Goal: Transaction & Acquisition: Purchase product/service

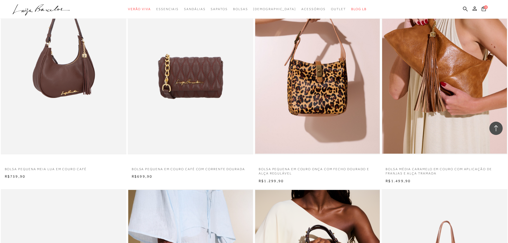
scroll to position [265, 0]
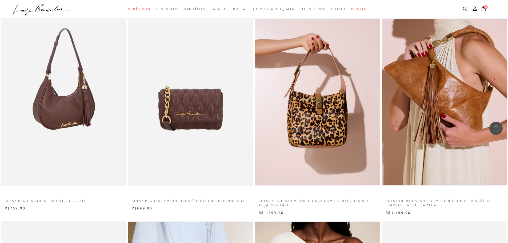
click at [67, 121] on img at bounding box center [63, 92] width 125 height 189
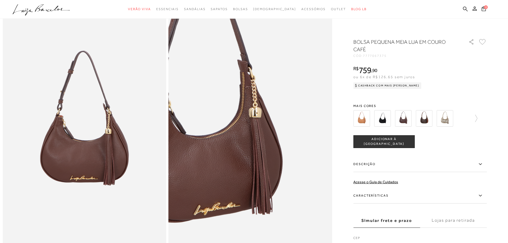
scroll to position [27, 0]
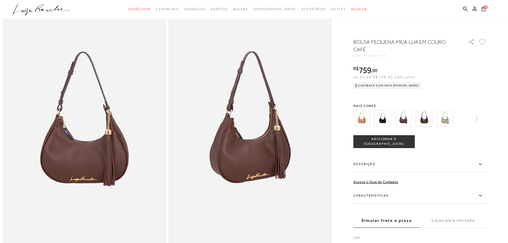
click at [411, 145] on button "ADICIONAR À SACOLA" at bounding box center [383, 141] width 61 height 13
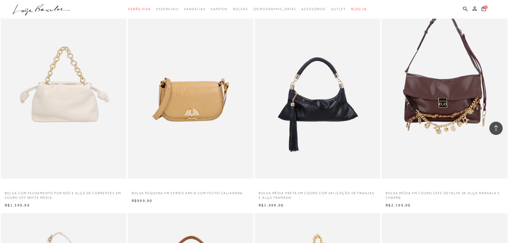
scroll to position [2185, 0]
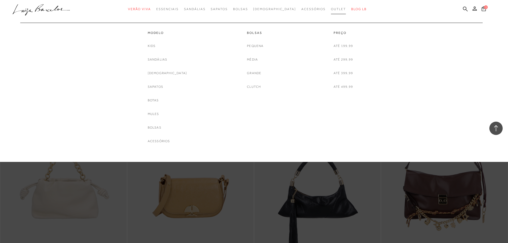
click at [331, 10] on span "Outlet" at bounding box center [338, 9] width 15 height 4
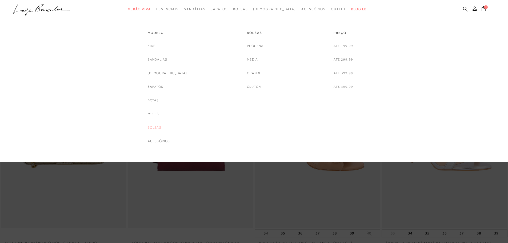
click at [160, 129] on link "Bolsas" at bounding box center [155, 128] width 14 height 6
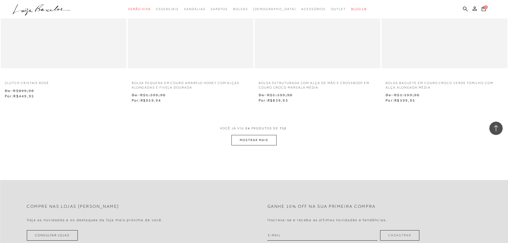
scroll to position [1307, 0]
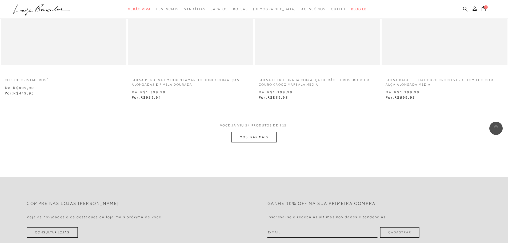
click at [240, 134] on button "MOSTRAR MAIS" at bounding box center [254, 137] width 45 height 10
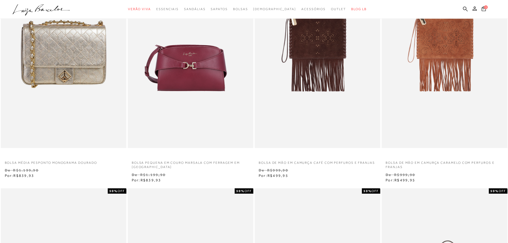
scroll to position [0, 0]
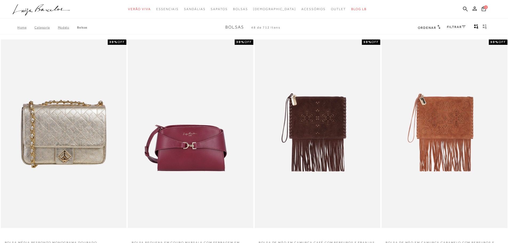
click at [463, 26] on icon at bounding box center [464, 26] width 4 height 2
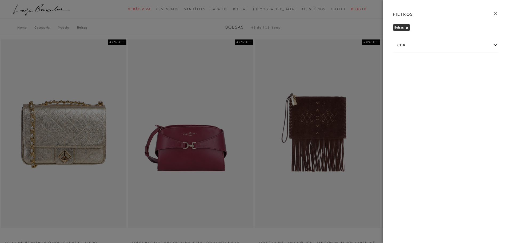
click at [497, 45] on div "cor" at bounding box center [445, 45] width 105 height 14
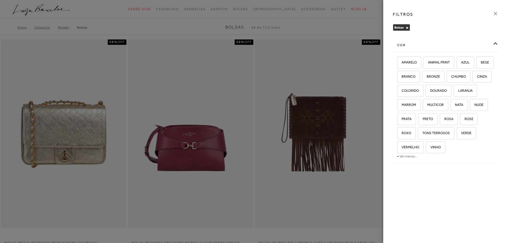
click at [457, 39] on div "cor" at bounding box center [445, 45] width 105 height 14
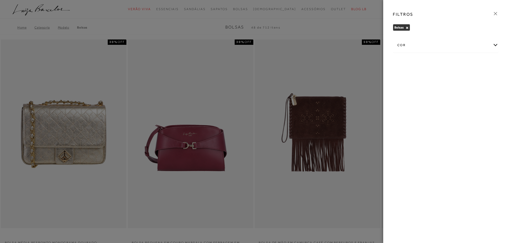
click at [494, 14] on icon at bounding box center [496, 14] width 6 height 6
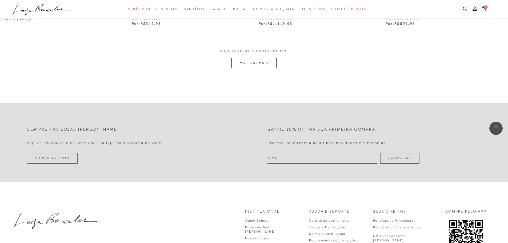
scroll to position [2774, 0]
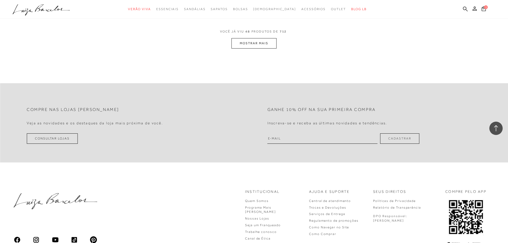
click at [245, 44] on button "MOSTRAR MAIS" at bounding box center [254, 43] width 45 height 10
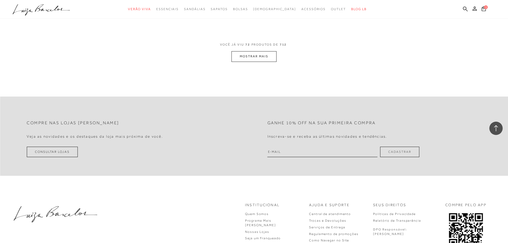
scroll to position [4134, 0]
click at [249, 59] on button "MOSTRAR MAIS" at bounding box center [254, 56] width 45 height 10
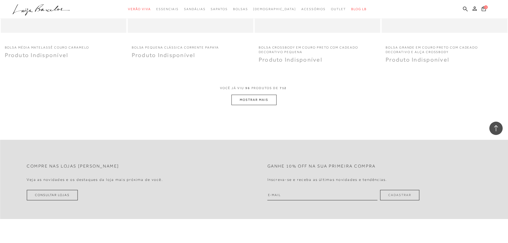
scroll to position [5441, 0]
click at [249, 102] on button "MOSTRAR MAIS" at bounding box center [254, 99] width 45 height 10
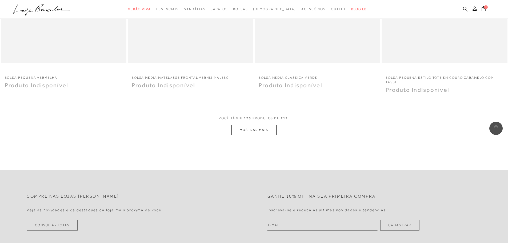
scroll to position [6748, 0]
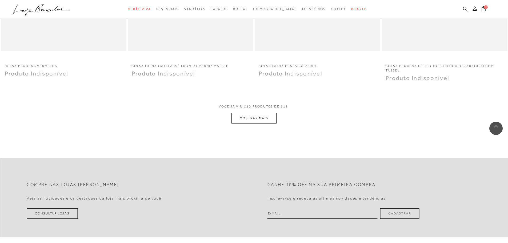
click at [257, 119] on button "MOSTRAR MAIS" at bounding box center [254, 118] width 45 height 10
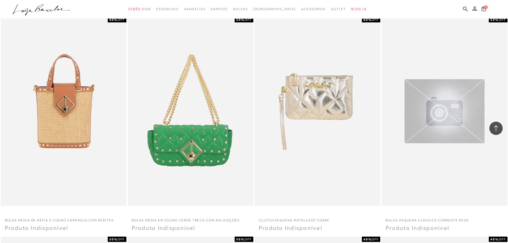
scroll to position [4694, 0]
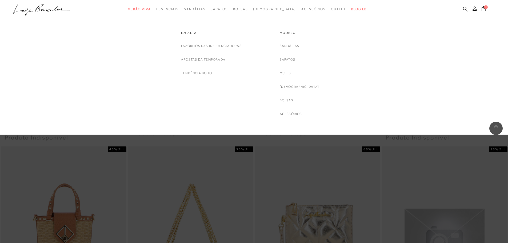
click at [151, 11] on link "Verão Viva" at bounding box center [139, 9] width 23 height 10
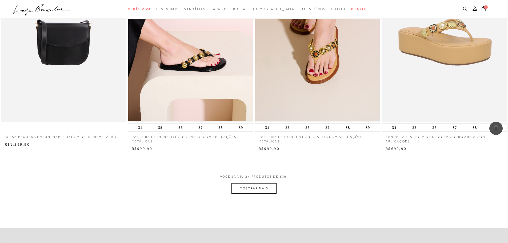
scroll to position [1280, 0]
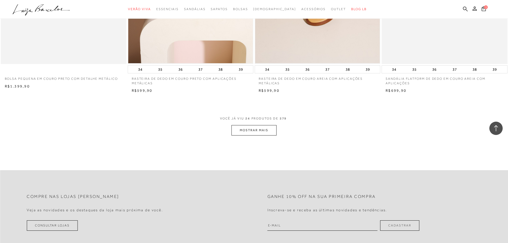
click at [246, 133] on button "MOSTRAR MAIS" at bounding box center [254, 130] width 45 height 10
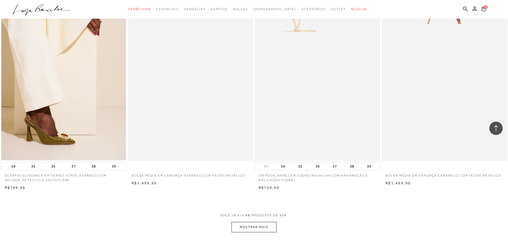
scroll to position [2614, 0]
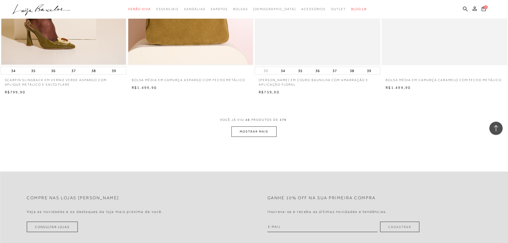
click at [244, 135] on button "MOSTRAR MAIS" at bounding box center [254, 131] width 45 height 10
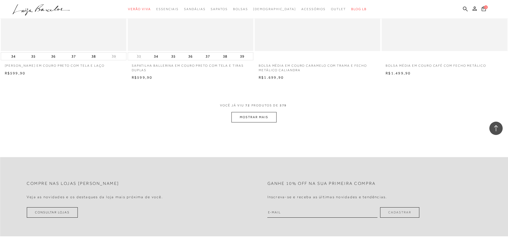
scroll to position [3974, 0]
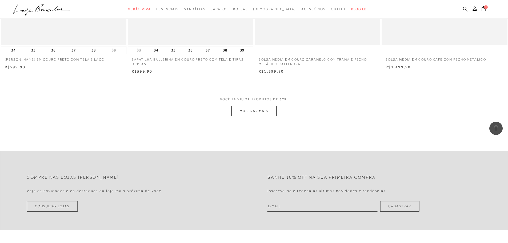
click at [246, 111] on button "MOSTRAR MAIS" at bounding box center [254, 111] width 45 height 10
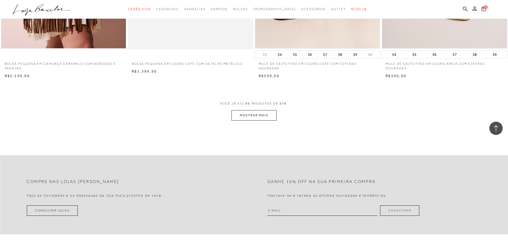
scroll to position [5308, 0]
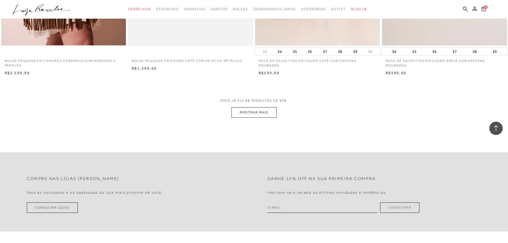
click at [241, 110] on button "MOSTRAR MAIS" at bounding box center [254, 112] width 45 height 10
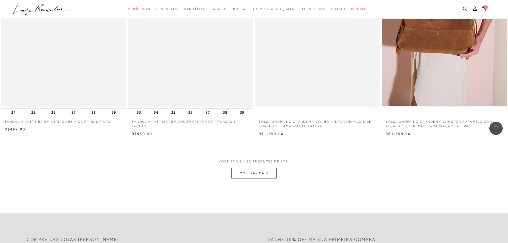
scroll to position [6615, 0]
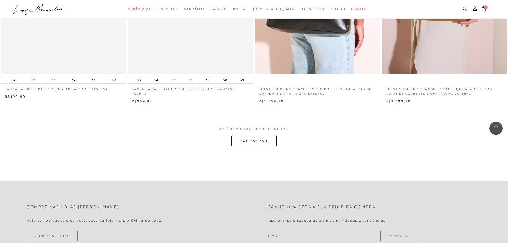
click at [242, 139] on button "MOSTRAR MAIS" at bounding box center [254, 140] width 45 height 10
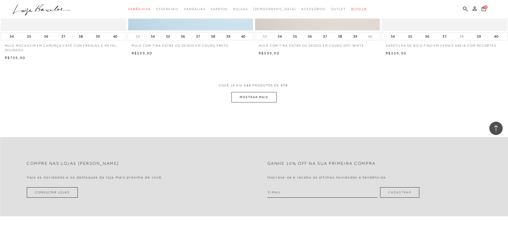
scroll to position [8002, 0]
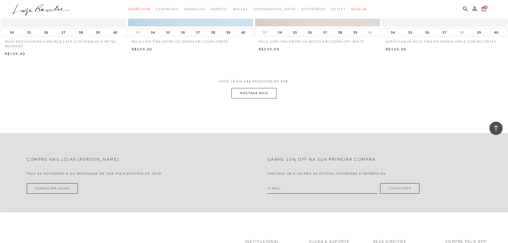
click at [254, 93] on button "MOSTRAR MAIS" at bounding box center [254, 93] width 45 height 10
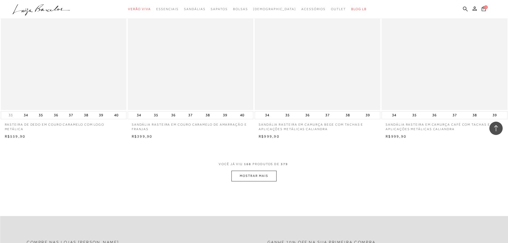
scroll to position [9282, 0]
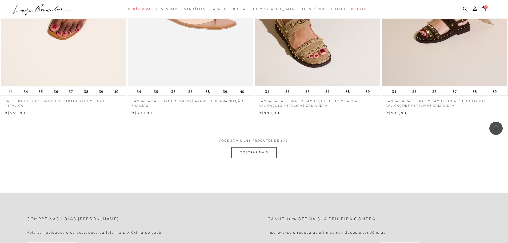
click at [266, 154] on button "MOSTRAR MAIS" at bounding box center [254, 152] width 45 height 10
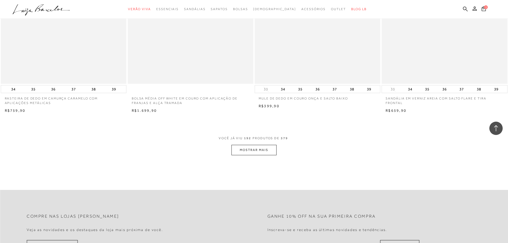
scroll to position [10642, 0]
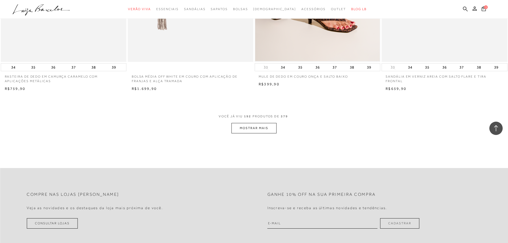
click at [261, 133] on button "MOSTRAR MAIS" at bounding box center [254, 128] width 45 height 10
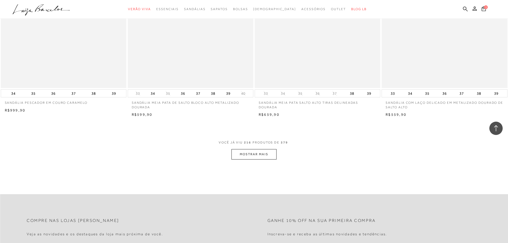
scroll to position [11976, 0]
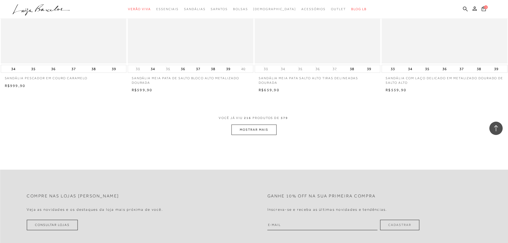
click at [261, 133] on button "MOSTRAR MAIS" at bounding box center [254, 130] width 45 height 10
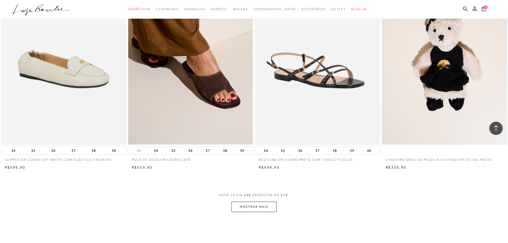
scroll to position [13363, 0]
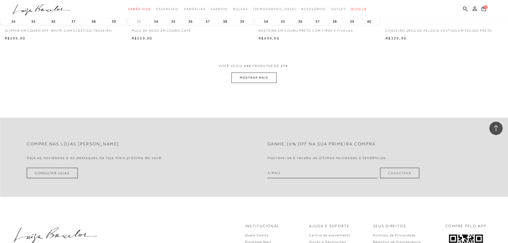
click at [238, 82] on button "MOSTRAR MAIS" at bounding box center [254, 78] width 45 height 10
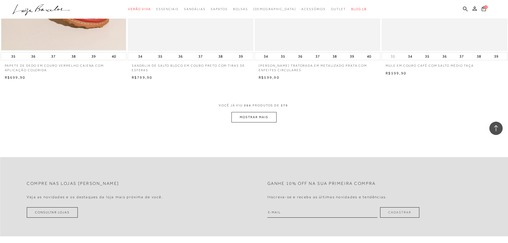
scroll to position [14670, 0]
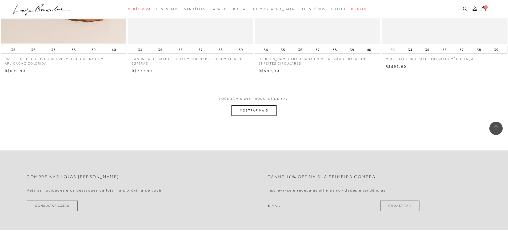
click at [250, 115] on button "MOSTRAR MAIS" at bounding box center [254, 110] width 45 height 10
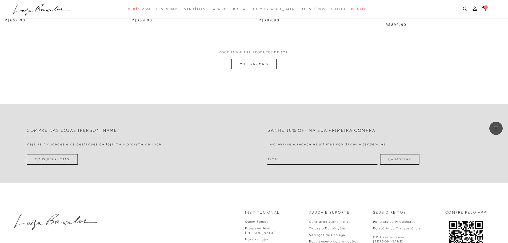
scroll to position [16056, 0]
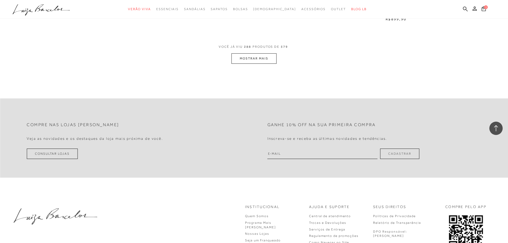
click at [241, 62] on button "MOSTRAR MAIS" at bounding box center [254, 58] width 45 height 10
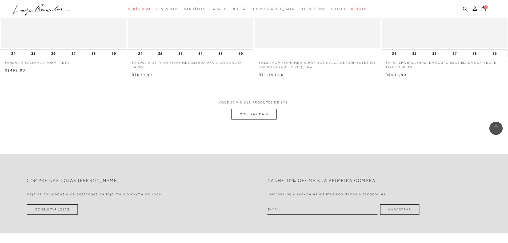
scroll to position [17337, 0]
click at [259, 114] on button "MOSTRAR MAIS" at bounding box center [254, 113] width 45 height 10
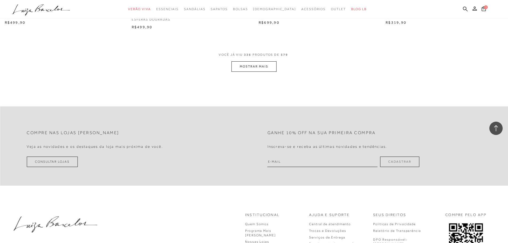
scroll to position [18724, 0]
click at [252, 71] on button "MOSTRAR MAIS" at bounding box center [254, 66] width 45 height 10
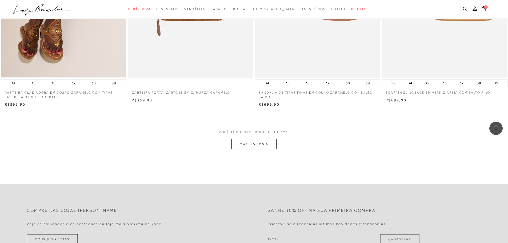
scroll to position [20031, 0]
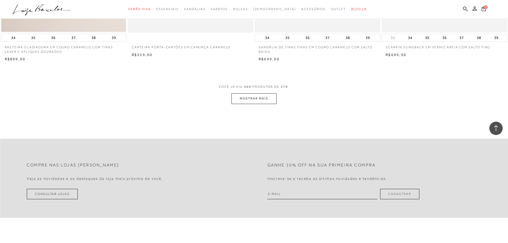
click at [250, 103] on button "MOSTRAR MAIS" at bounding box center [254, 98] width 45 height 10
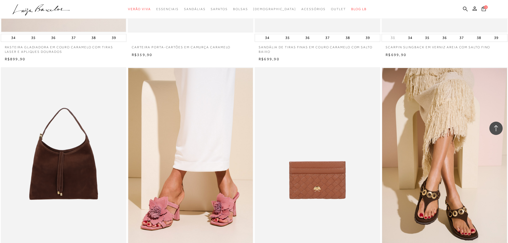
scroll to position [20170, 0]
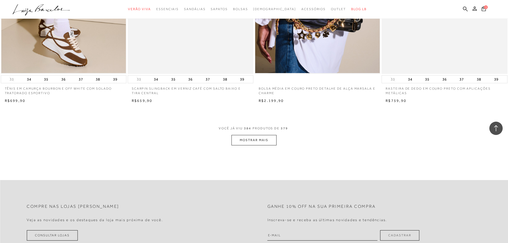
scroll to position [21391, 0]
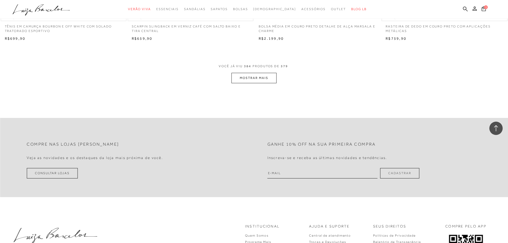
click at [265, 83] on button "MOSTRAR MAIS" at bounding box center [254, 78] width 45 height 10
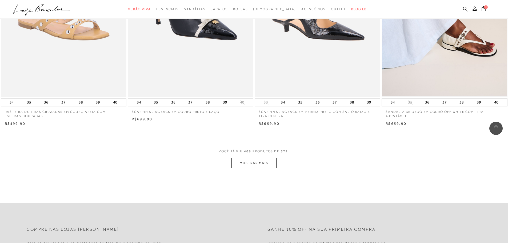
scroll to position [22671, 0]
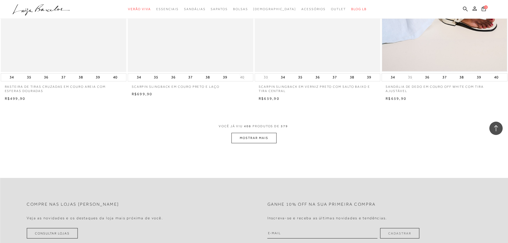
click at [269, 143] on button "MOSTRAR MAIS" at bounding box center [254, 138] width 45 height 10
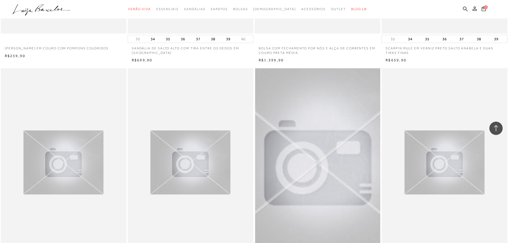
scroll to position [23951, 0]
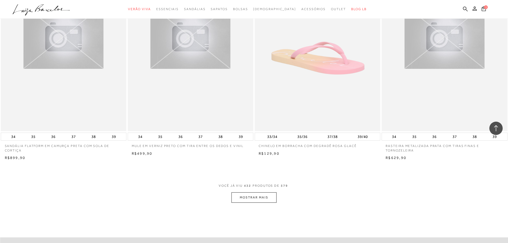
click at [248, 203] on button "MOSTRAR MAIS" at bounding box center [254, 197] width 45 height 10
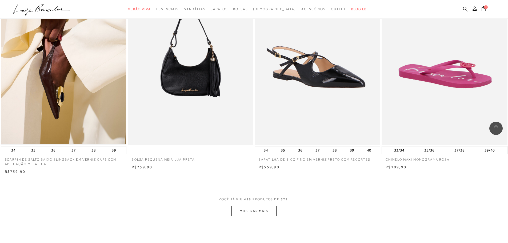
scroll to position [25285, 0]
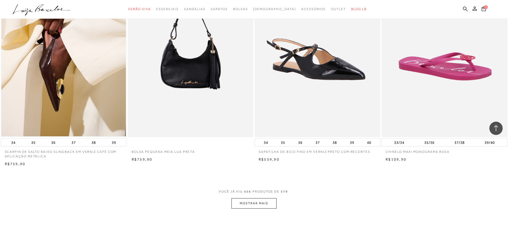
click at [265, 209] on button "MOSTRAR MAIS" at bounding box center [254, 203] width 45 height 10
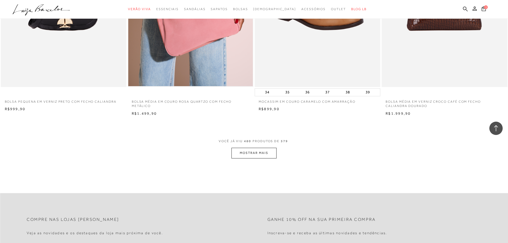
scroll to position [26752, 0]
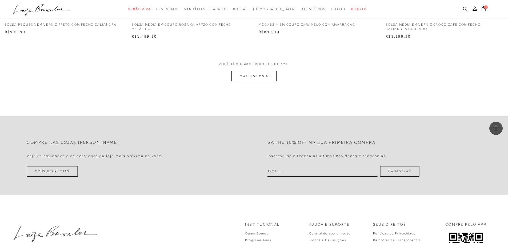
click at [264, 81] on button "MOSTRAR MAIS" at bounding box center [254, 76] width 45 height 10
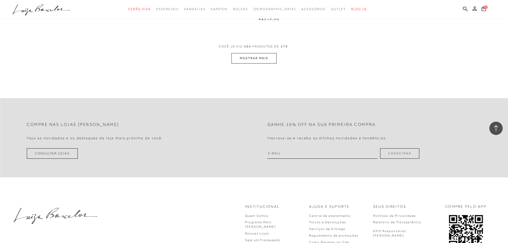
scroll to position [28112, 0]
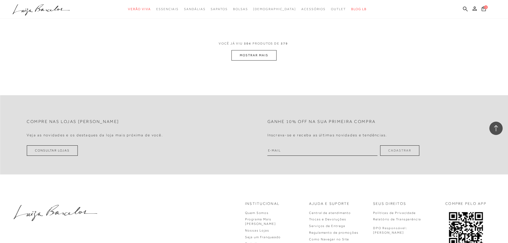
click at [256, 61] on button "MOSTRAR MAIS" at bounding box center [254, 55] width 45 height 10
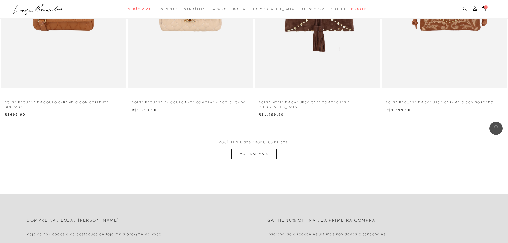
scroll to position [29392, 0]
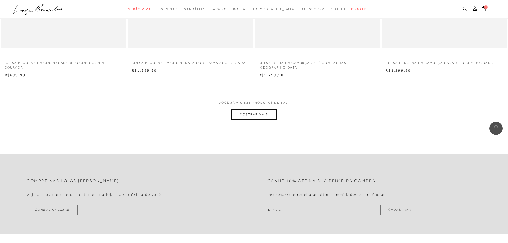
click at [254, 120] on button "MOSTRAR MAIS" at bounding box center [254, 114] width 45 height 10
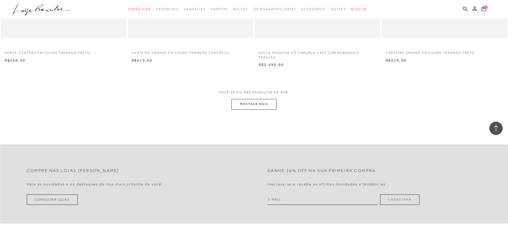
scroll to position [30753, 0]
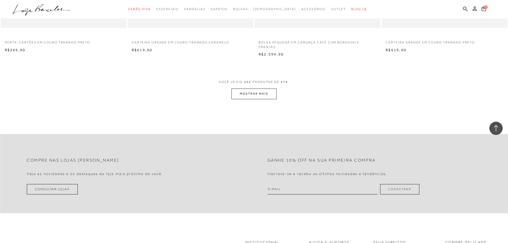
click at [258, 99] on button "MOSTRAR MAIS" at bounding box center [254, 94] width 45 height 10
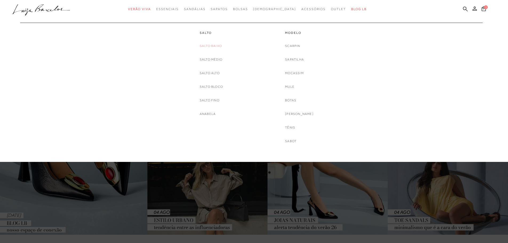
click at [209, 48] on link "Salto Baixo" at bounding box center [211, 46] width 22 height 6
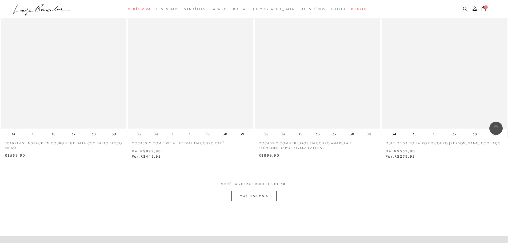
scroll to position [1254, 0]
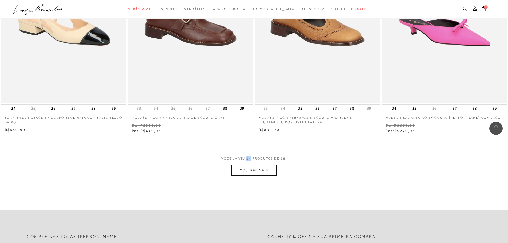
drag, startPoint x: 249, startPoint y: 145, endPoint x: 250, endPoint y: 159, distance: 14.5
click at [272, 172] on button "MOSTRAR MAIS" at bounding box center [254, 170] width 45 height 10
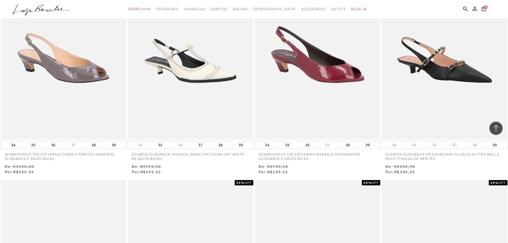
scroll to position [2134, 0]
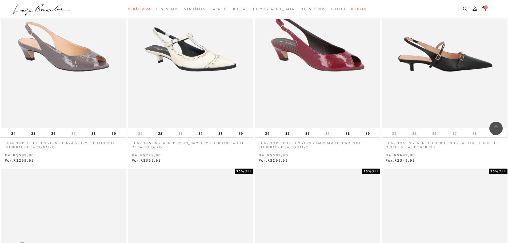
click at [460, 114] on img at bounding box center [444, 34] width 125 height 189
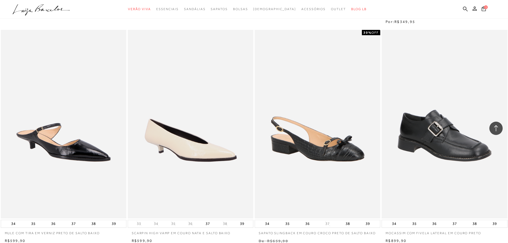
scroll to position [773, 0]
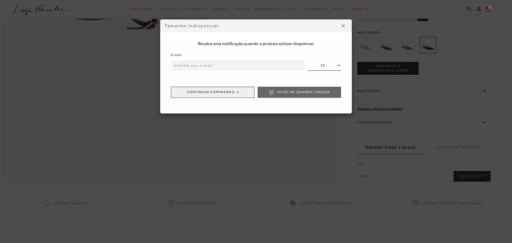
click at [341, 25] on button at bounding box center [343, 26] width 9 height 9
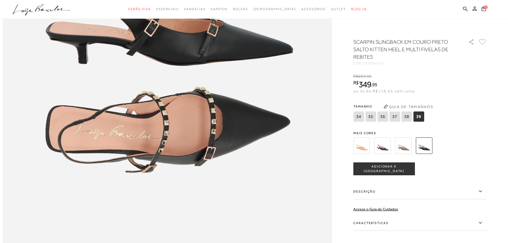
scroll to position [560, 0]
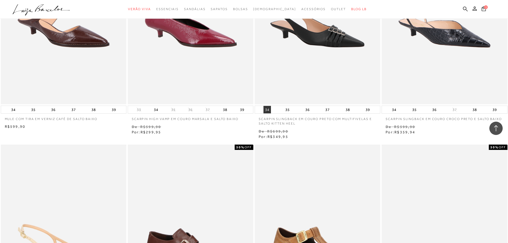
scroll to position [1014, 0]
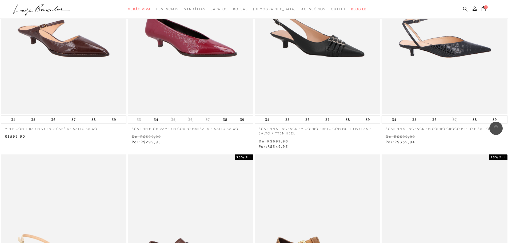
click at [440, 53] on img at bounding box center [444, 20] width 125 height 189
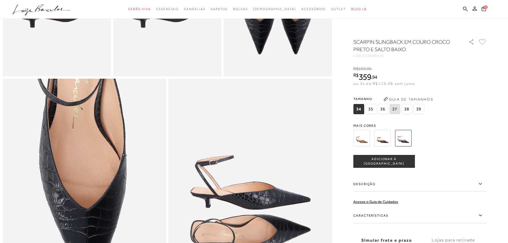
scroll to position [373, 0]
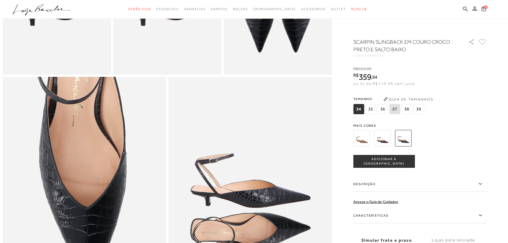
click at [408, 110] on span "38" at bounding box center [406, 109] width 11 height 10
click at [366, 143] on img at bounding box center [361, 138] width 17 height 17
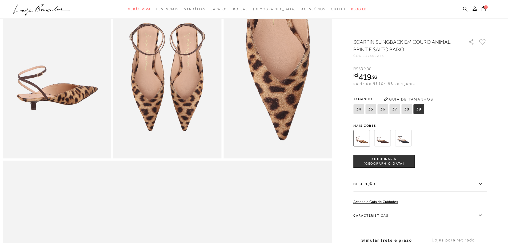
scroll to position [267, 0]
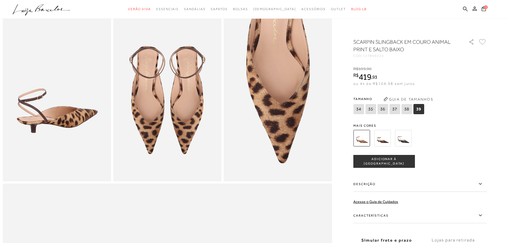
click at [386, 137] on img at bounding box center [382, 138] width 17 height 17
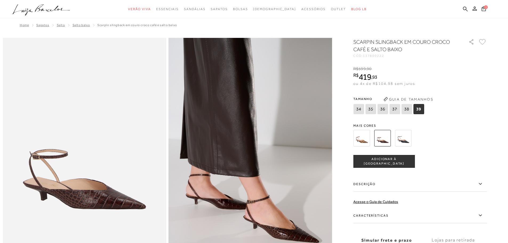
click at [398, 139] on img at bounding box center [403, 138] width 17 height 17
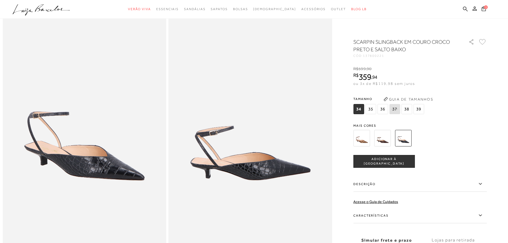
scroll to position [27, 0]
